Goal: Book appointment/travel/reservation

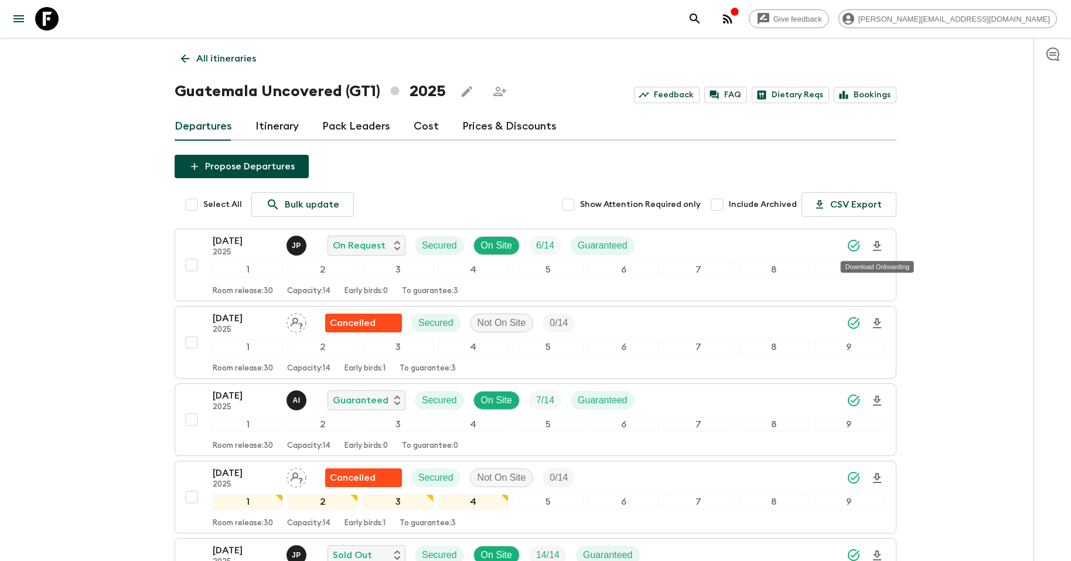
click at [48, 20] on icon at bounding box center [46, 18] width 23 height 23
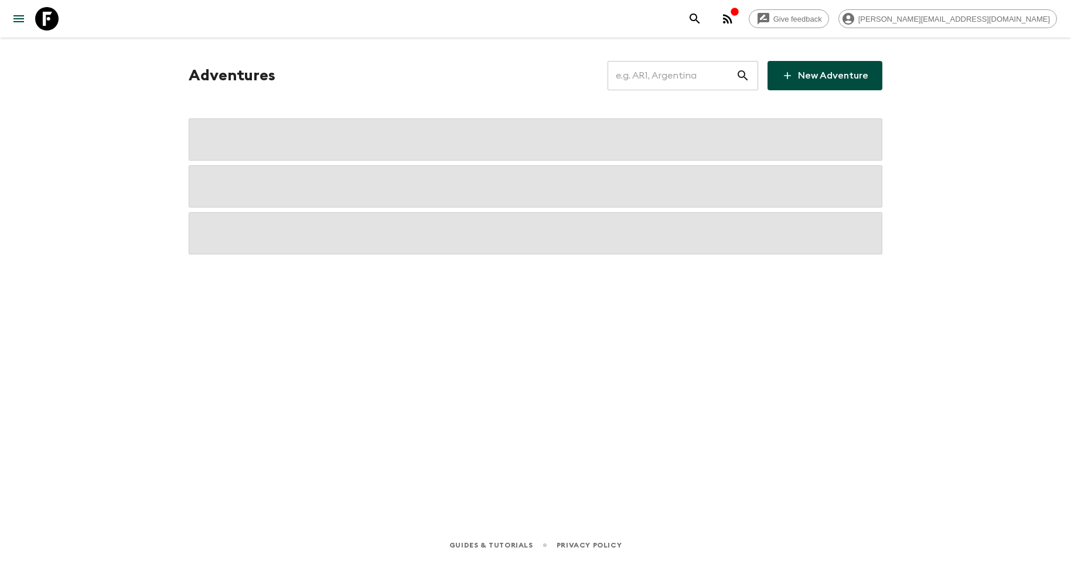
click at [660, 68] on input "text" at bounding box center [672, 75] width 128 height 33
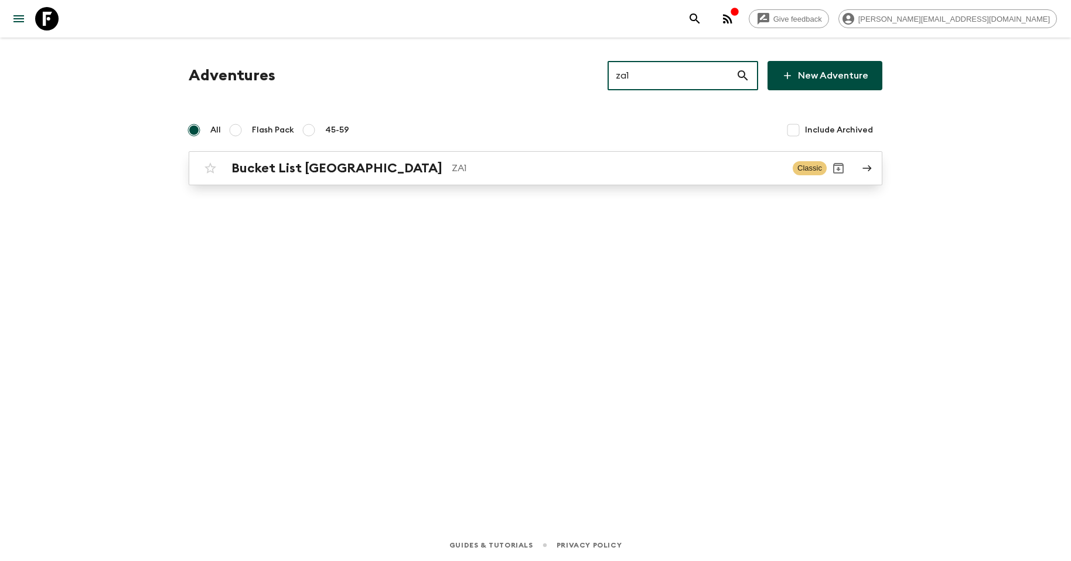
type input "za1"
click at [466, 168] on p "ZA1" at bounding box center [618, 168] width 332 height 14
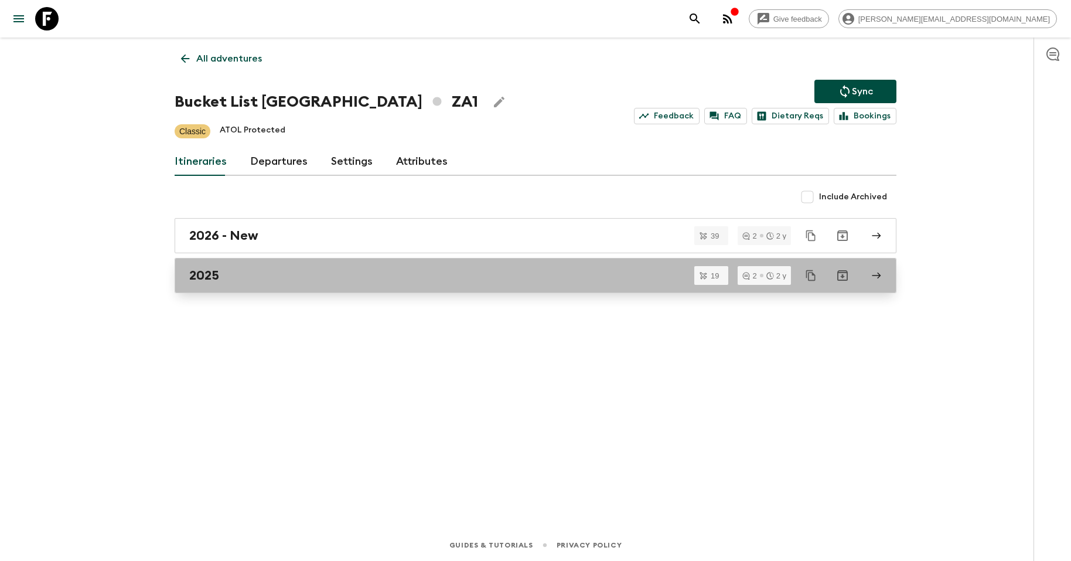
click at [304, 266] on link "2025" at bounding box center [536, 275] width 722 height 35
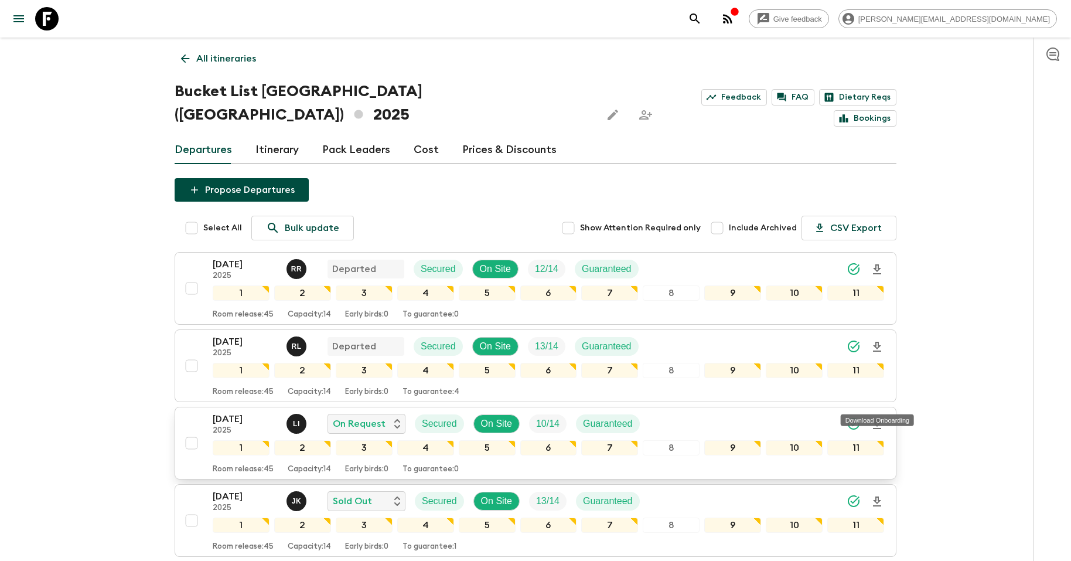
click at [880, 419] on icon "Download Onboarding" at bounding box center [877, 424] width 8 height 10
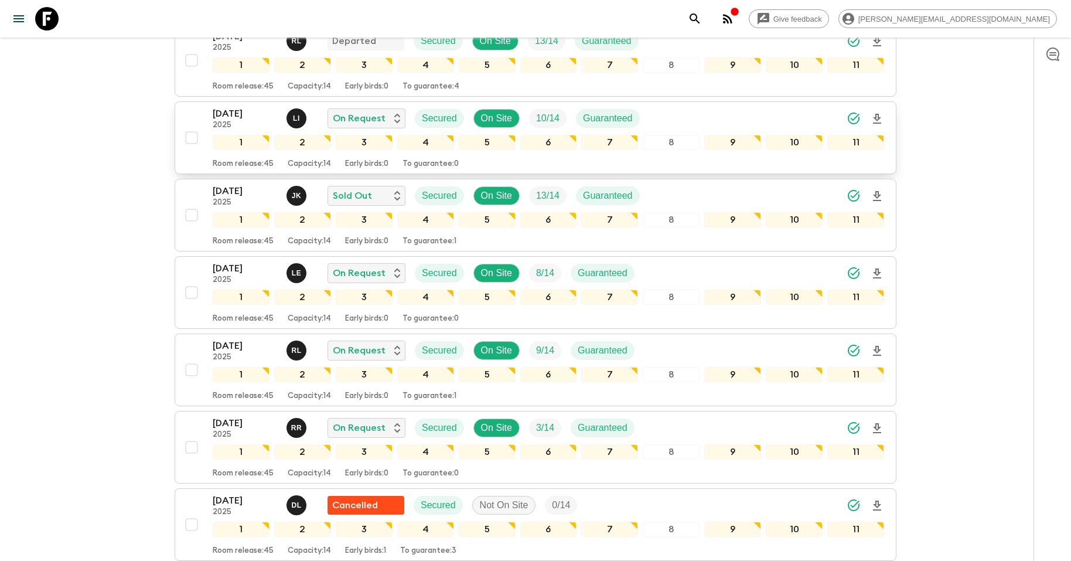
scroll to position [304, 0]
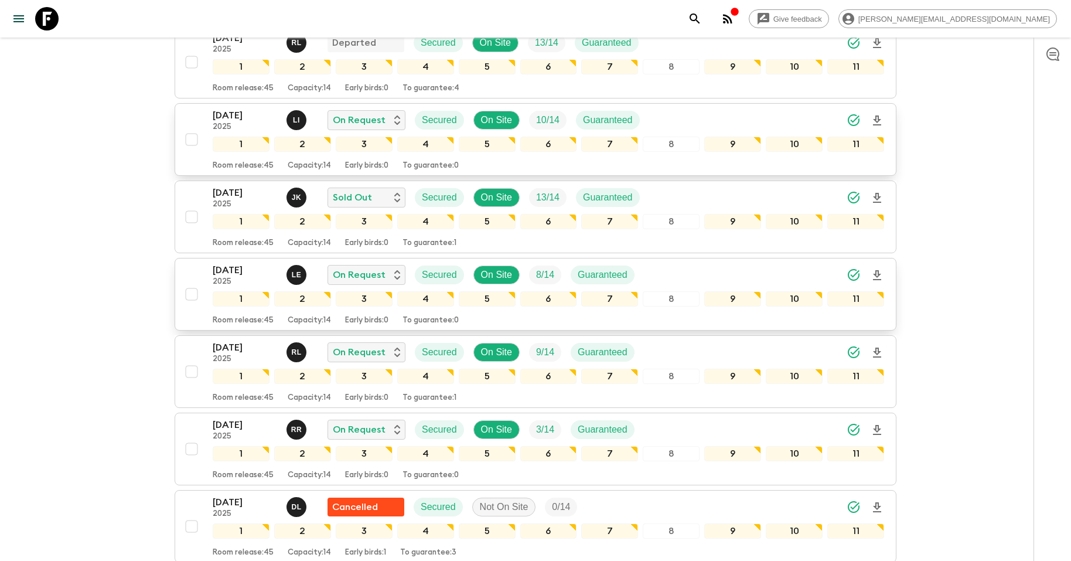
click at [226, 263] on p "[DATE]" at bounding box center [245, 270] width 64 height 14
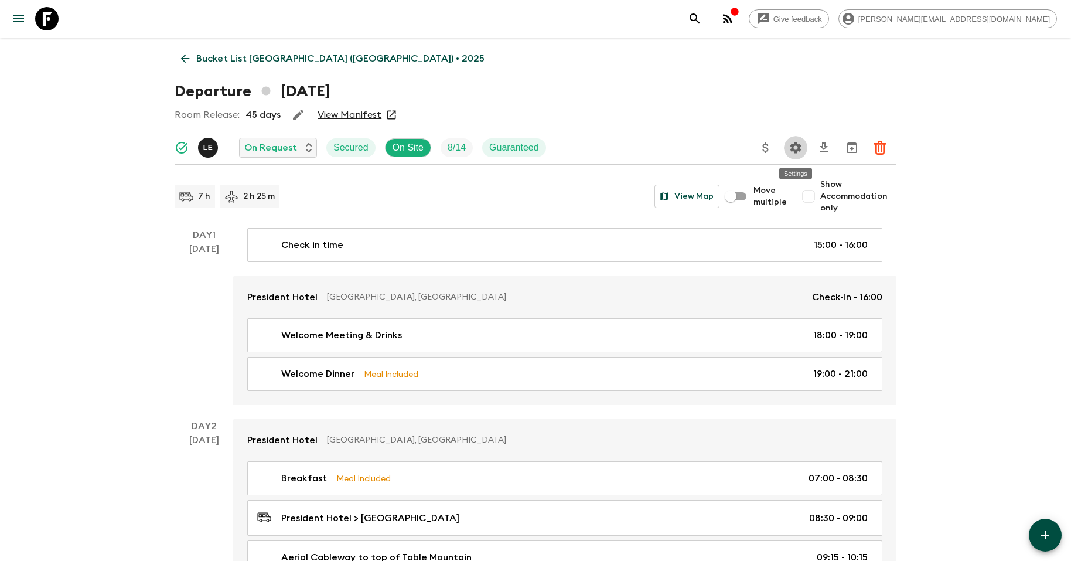
click at [793, 139] on button "Settings" at bounding box center [795, 147] width 23 height 23
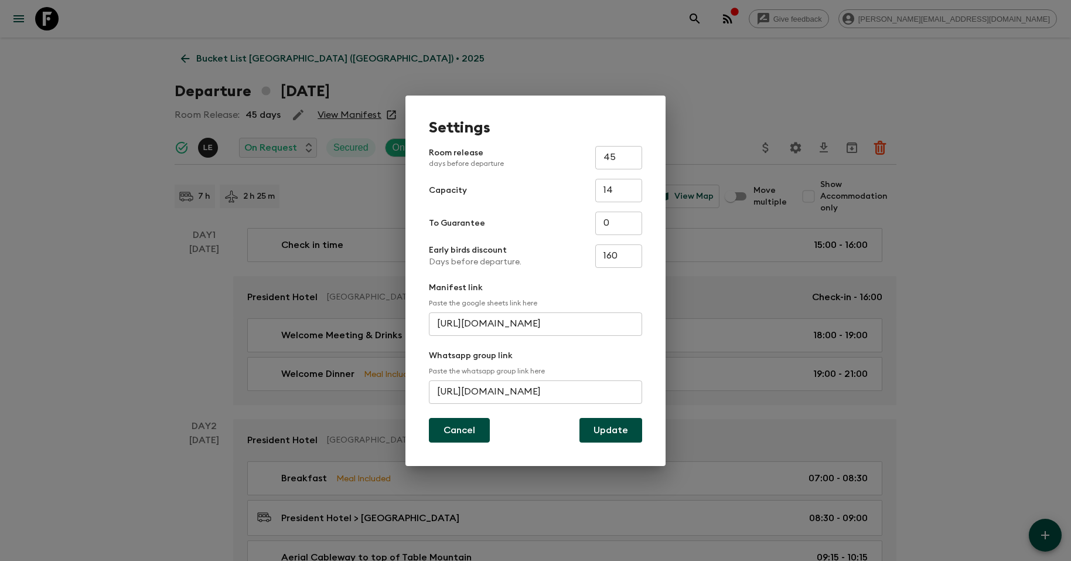
click at [446, 436] on button "Cancel" at bounding box center [459, 430] width 61 height 25
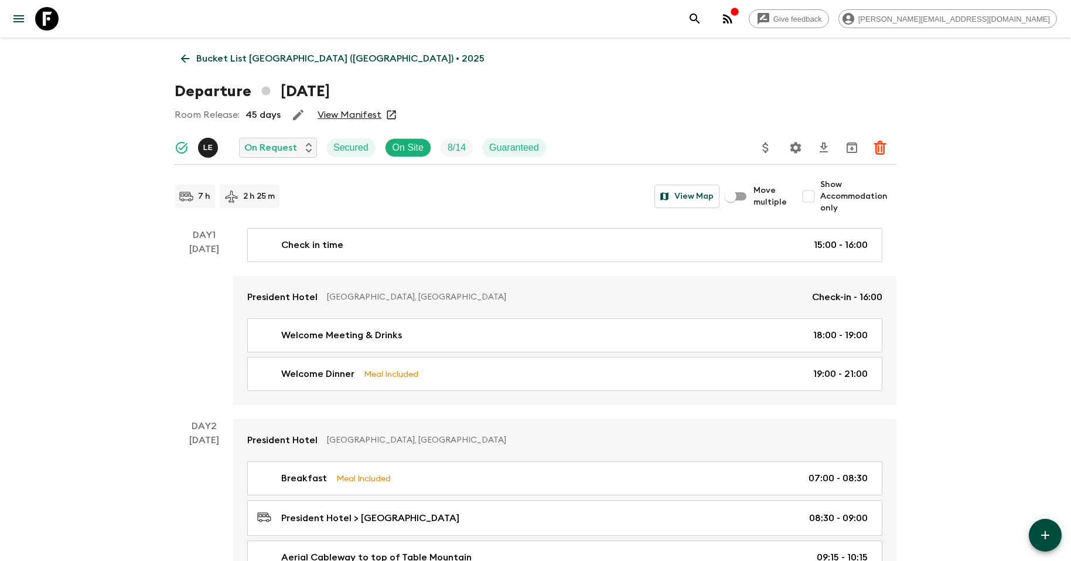
click at [45, 21] on icon at bounding box center [46, 18] width 23 height 23
